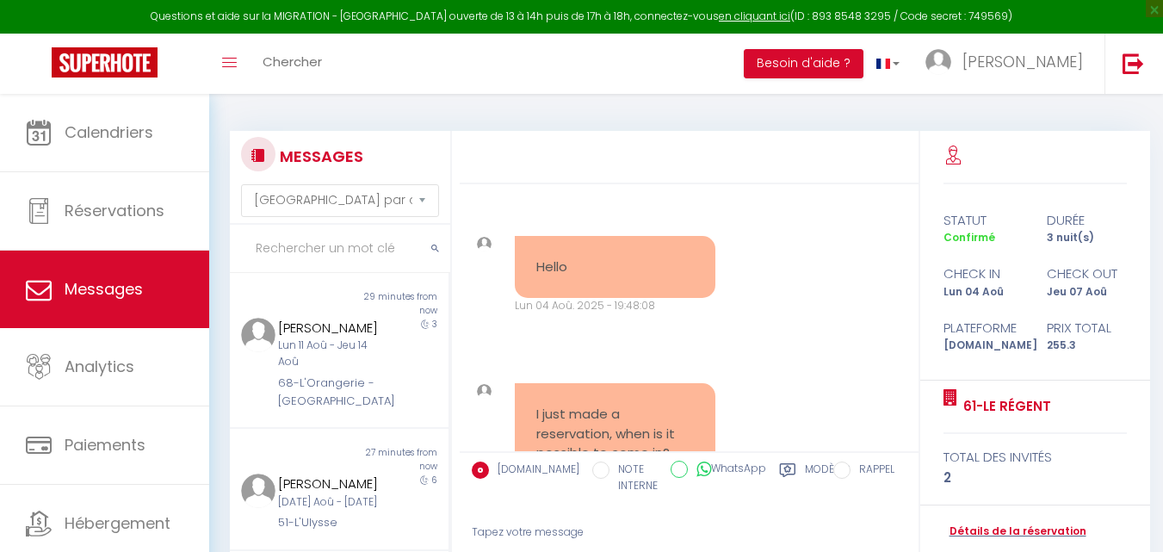
select select "message"
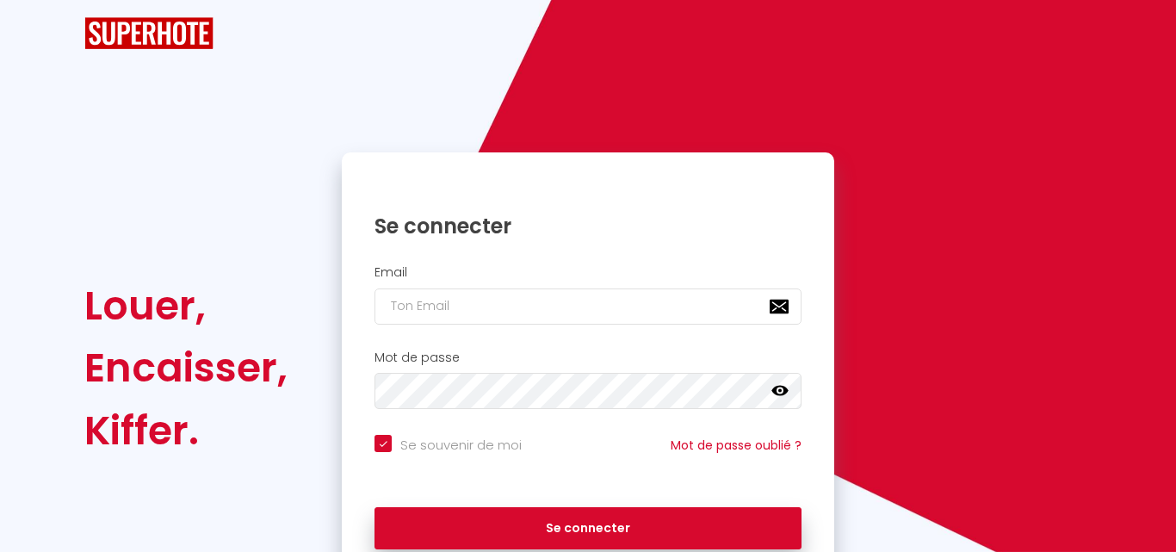
checkbox input "true"
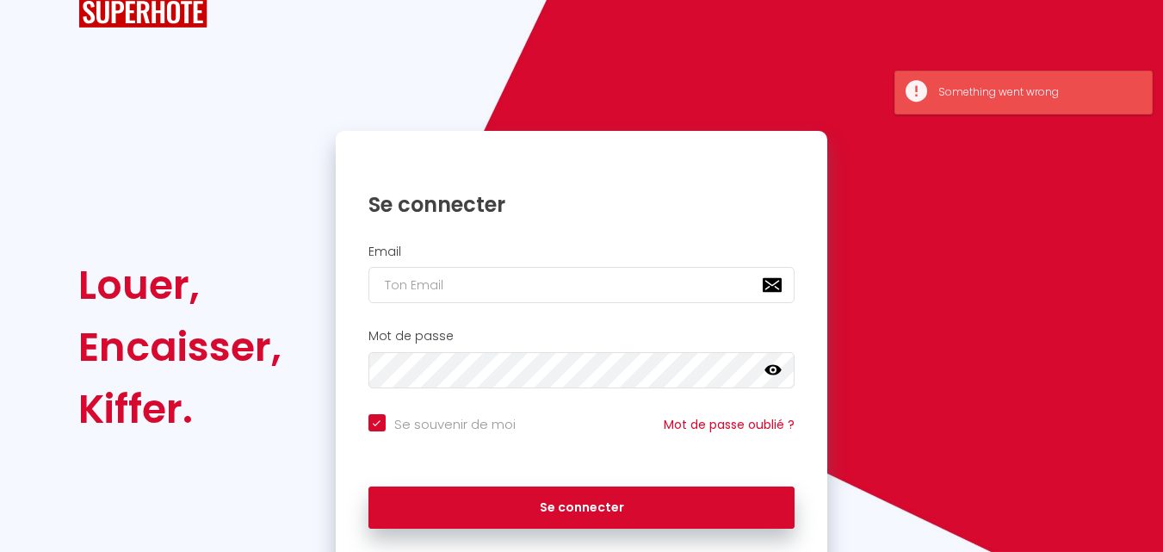
scroll to position [117, 0]
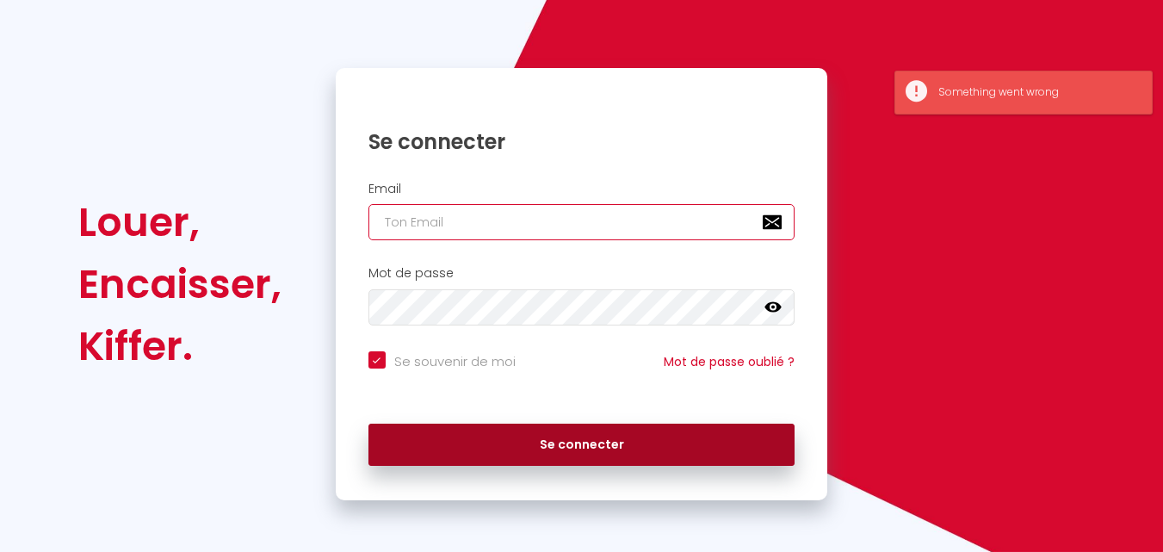
type input "[EMAIL_ADDRESS][DOMAIN_NAME]"
click at [656, 455] on button "Se connecter" at bounding box center [581, 445] width 427 height 43
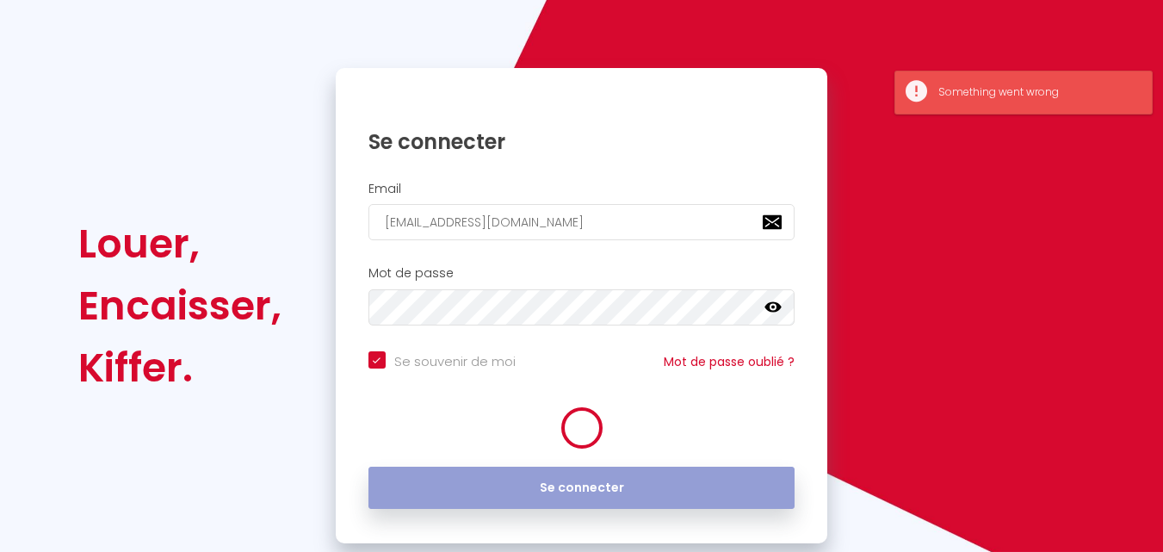
checkbox input "true"
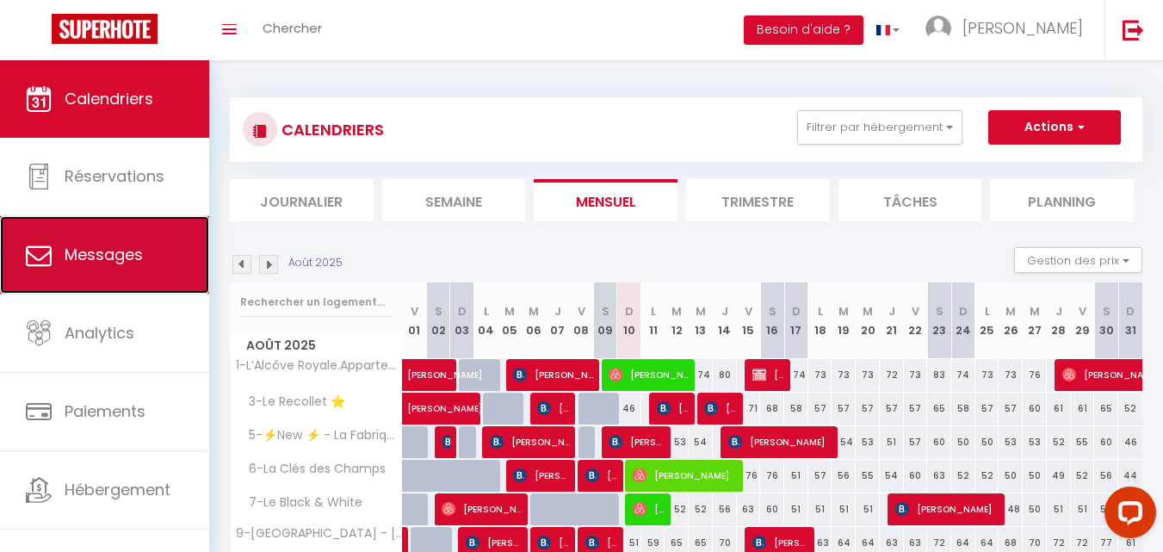
click at [110, 260] on span "Messages" at bounding box center [104, 255] width 78 height 22
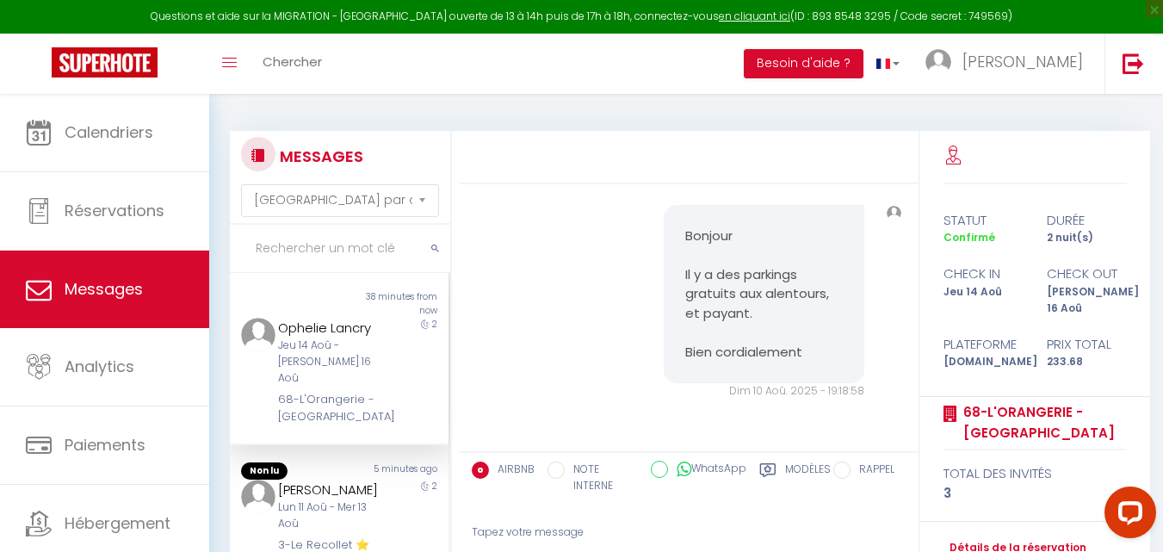
scroll to position [3909, 0]
click at [337, 479] on div "[PERSON_NAME]" at bounding box center [330, 489] width 105 height 21
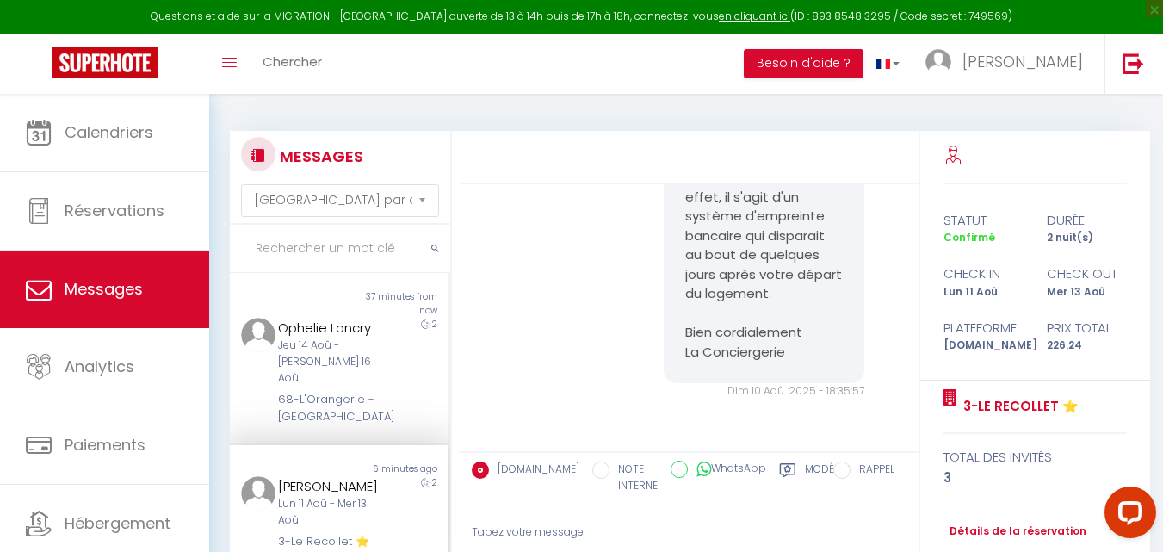
scroll to position [150, 0]
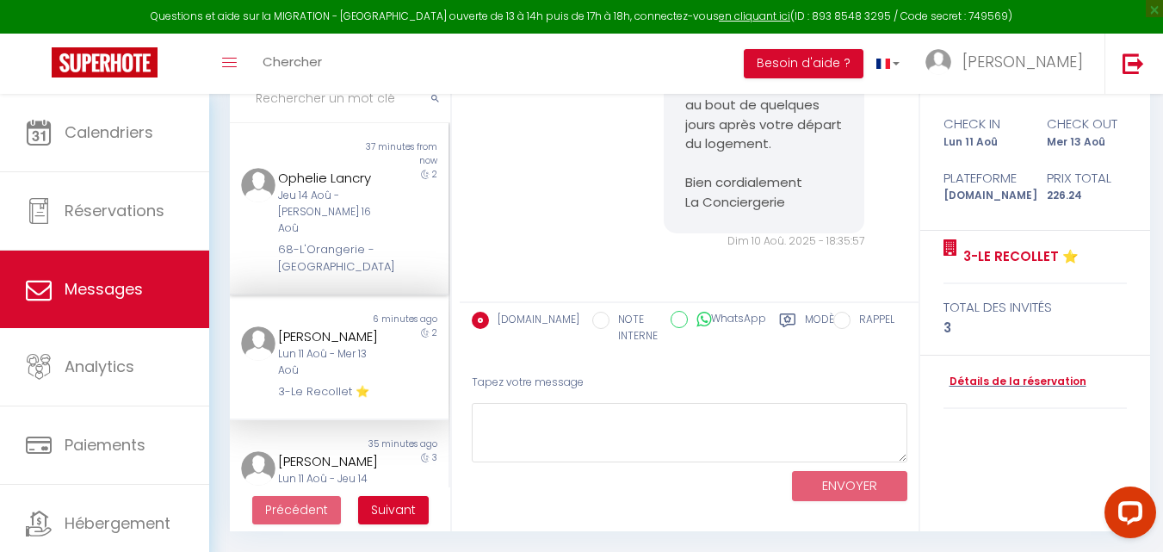
click at [394, 242] on div "2" at bounding box center [421, 222] width 55 height 108
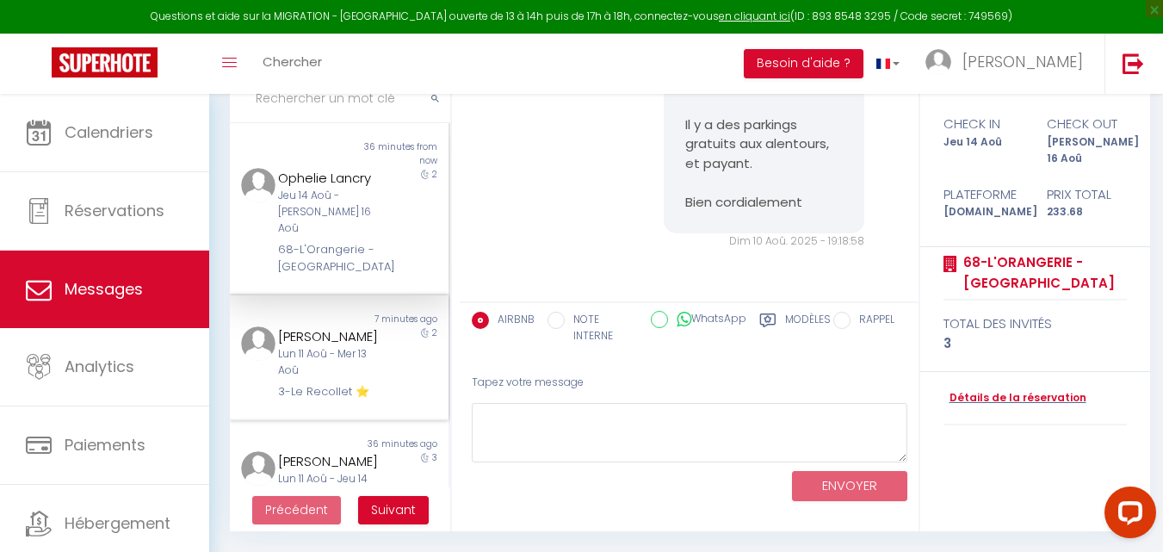
click at [356, 383] on div "3-Le Recollet ⭐️" at bounding box center [330, 391] width 105 height 17
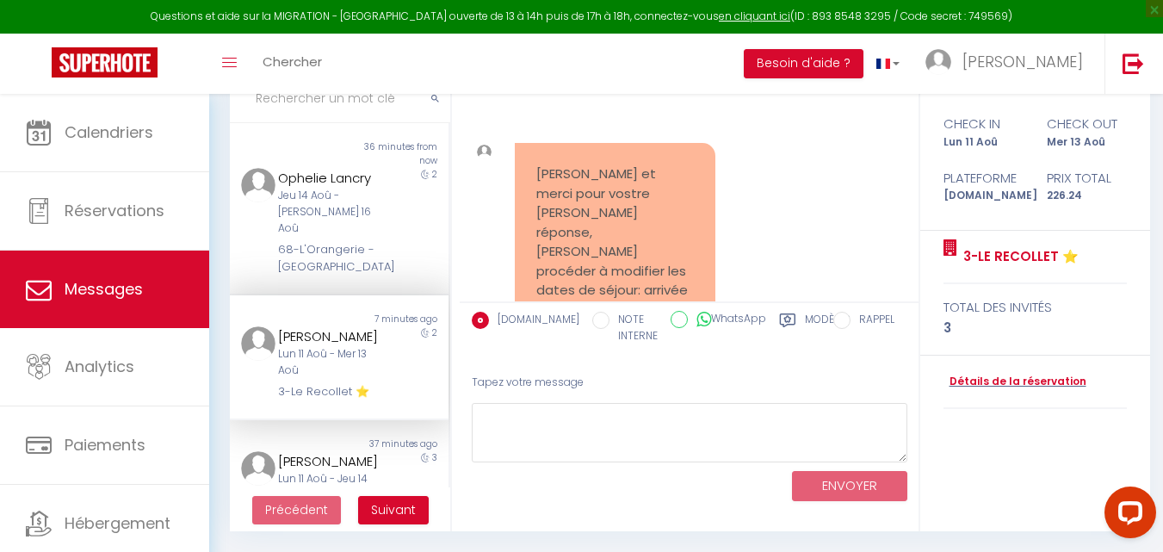
scroll to position [13834, 0]
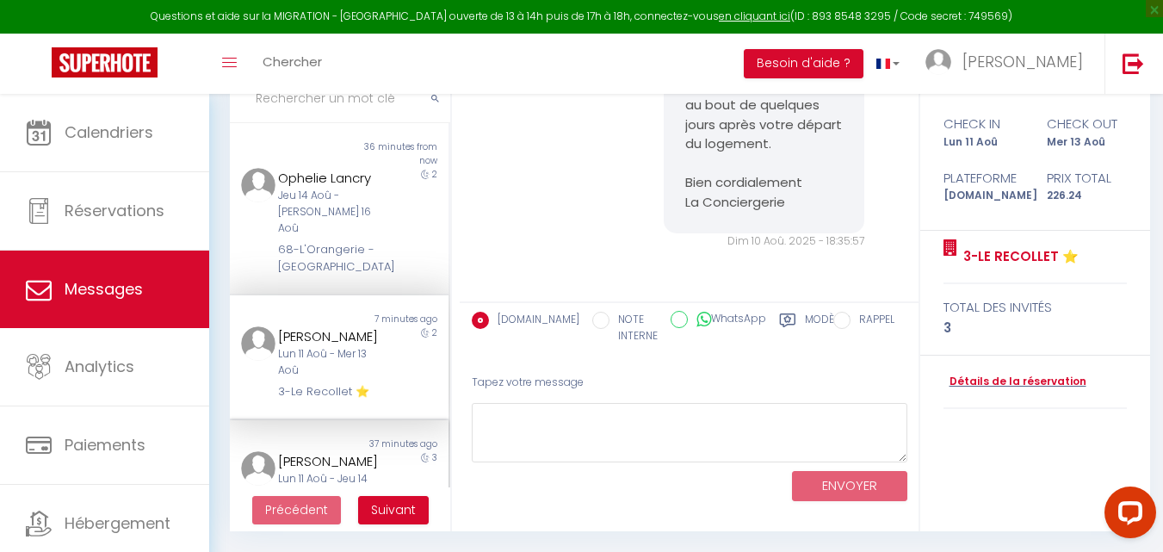
click at [358, 451] on div "[PERSON_NAME]" at bounding box center [330, 461] width 105 height 21
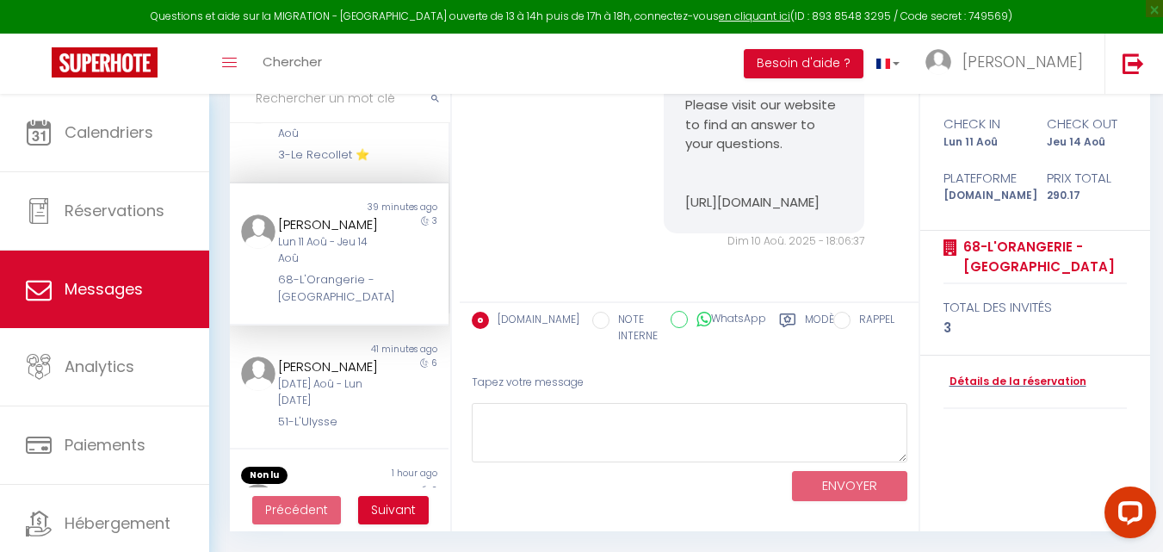
scroll to position [258, 0]
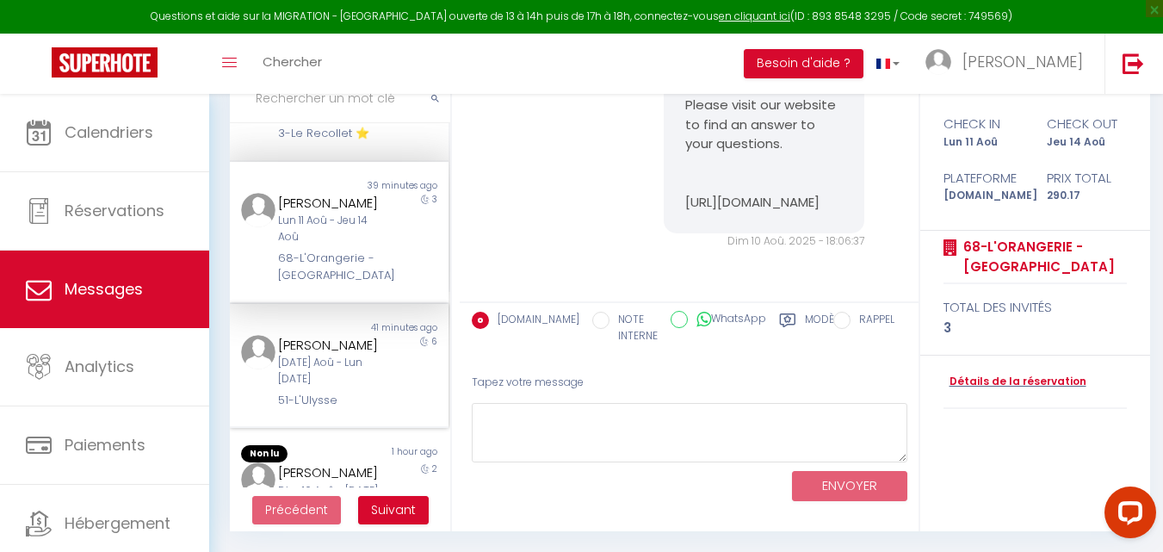
click at [349, 394] on div "Non lu 41 minutes ago [PERSON_NAME] [DATE] Aoû - Lun [DATE]-L'Ulysse 6" at bounding box center [339, 366] width 219 height 125
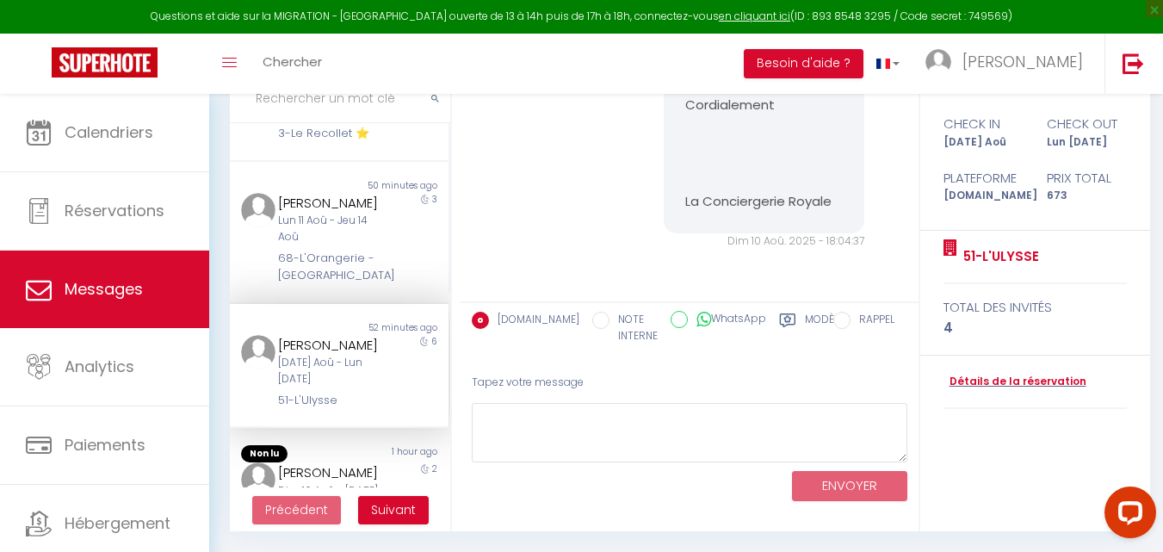
scroll to position [2317, 0]
click at [341, 445] on div "1 hour ago" at bounding box center [393, 453] width 109 height 17
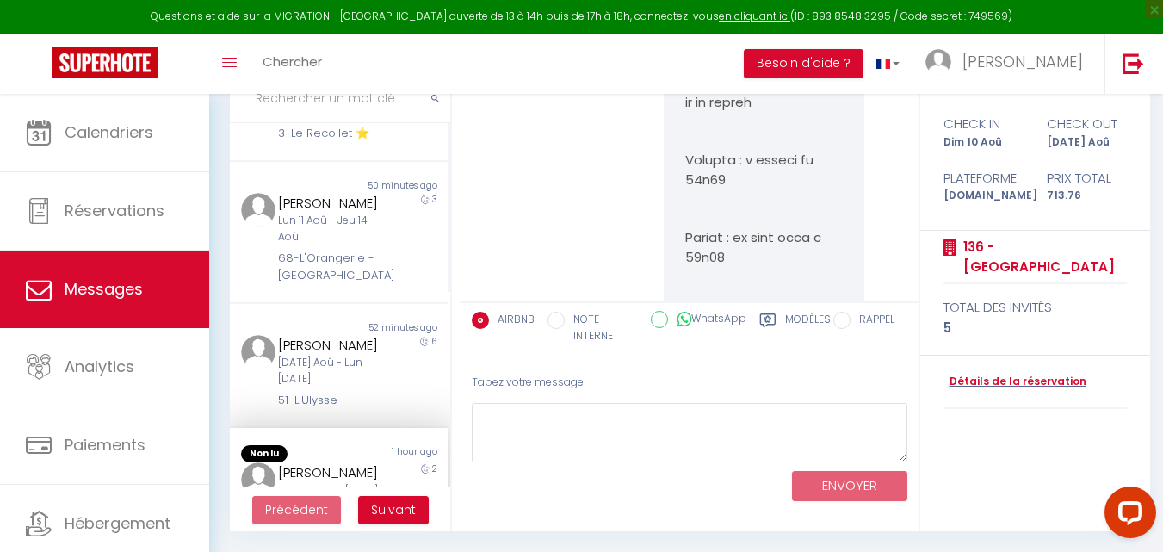
scroll to position [9010, 0]
